Goal: Task Accomplishment & Management: Manage account settings

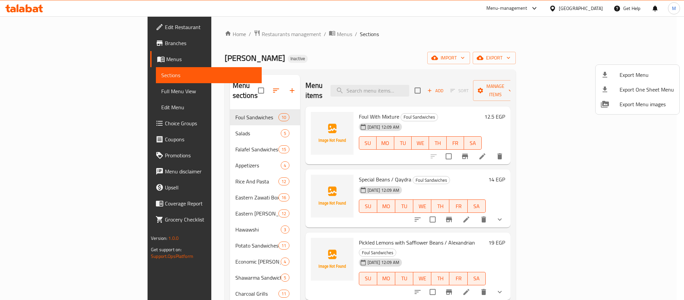
click at [192, 32] on div at bounding box center [342, 150] width 684 height 300
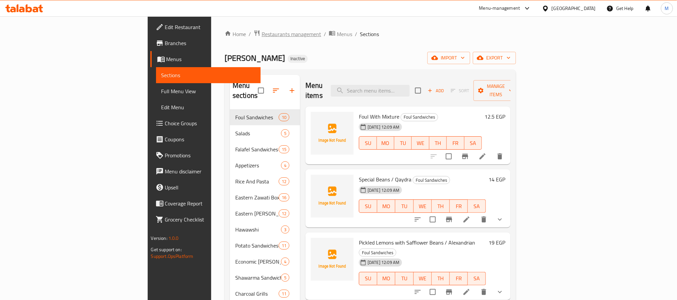
click at [262, 32] on span "Restaurants management" at bounding box center [291, 34] width 59 height 8
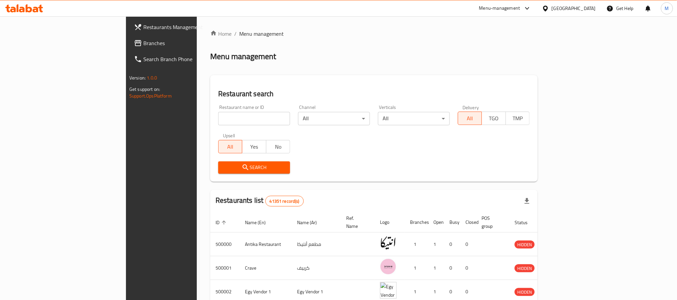
click at [143, 44] on span "Branches" at bounding box center [188, 43] width 90 height 8
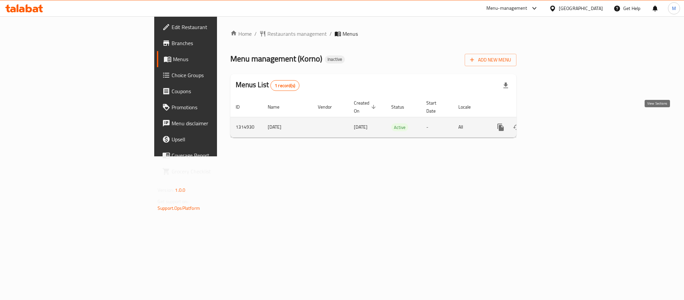
click at [557, 119] on link "enhanced table" at bounding box center [549, 127] width 16 height 16
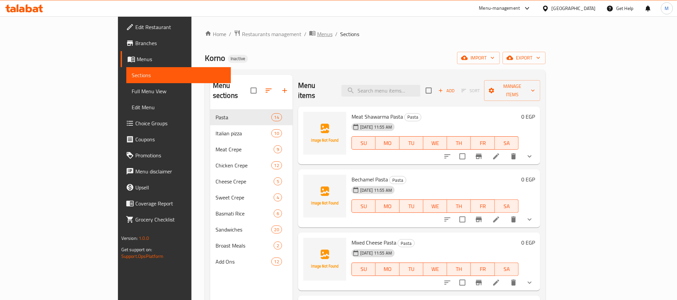
click at [317, 34] on span "Menus" at bounding box center [324, 34] width 15 height 8
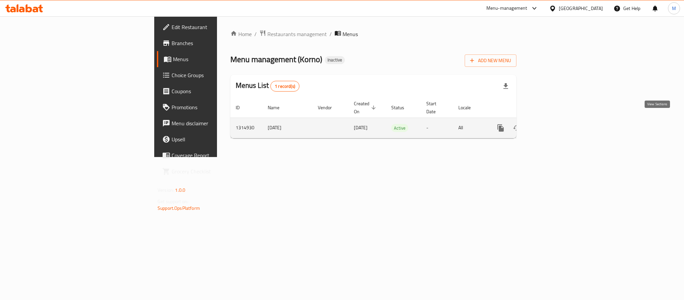
click at [553, 124] on icon "enhanced table" at bounding box center [549, 128] width 8 height 8
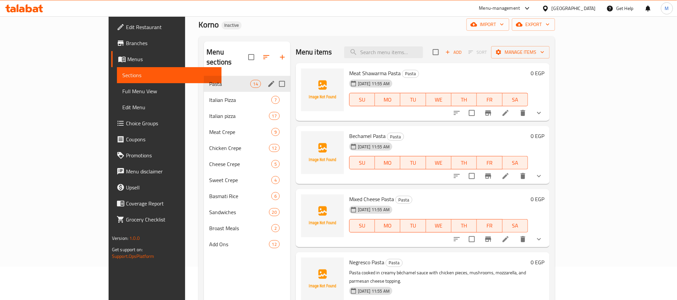
scroll to position [50, 0]
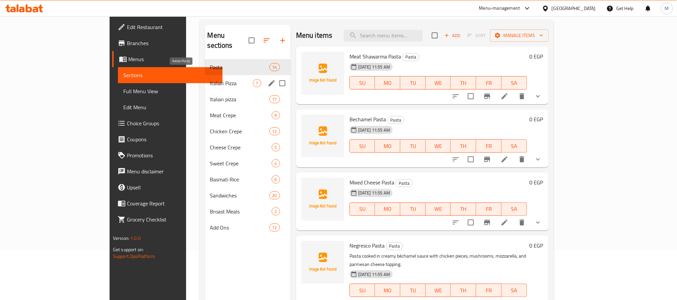
click at [210, 79] on span "Italian Pizza" at bounding box center [231, 83] width 43 height 8
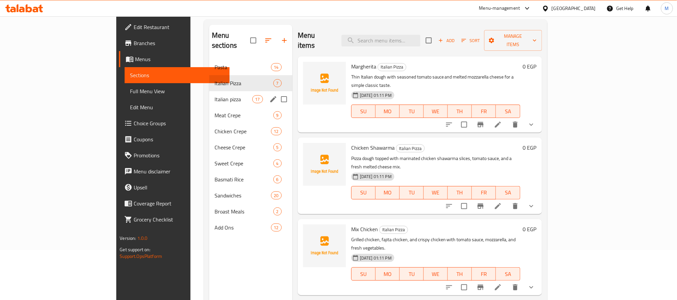
click at [214, 95] on span "Italian pizza" at bounding box center [233, 99] width 38 height 8
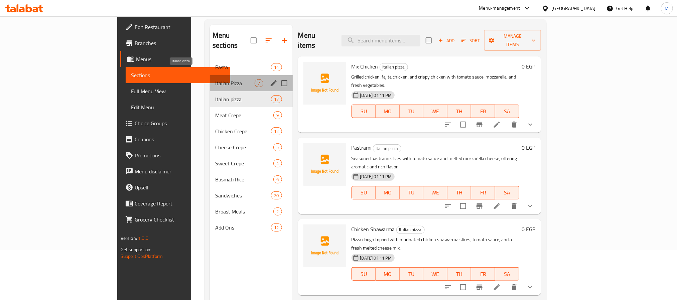
click at [215, 79] on span "Italian Pizza" at bounding box center [235, 83] width 40 height 8
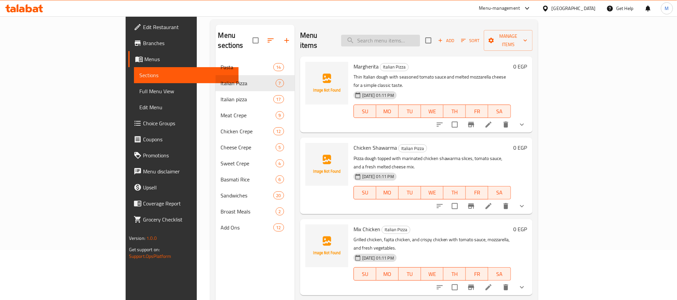
click at [405, 36] on input "search" at bounding box center [380, 41] width 79 height 12
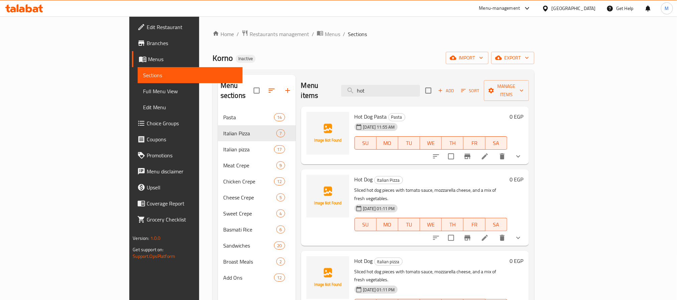
type input "hot"
